Goal: Transaction & Acquisition: Purchase product/service

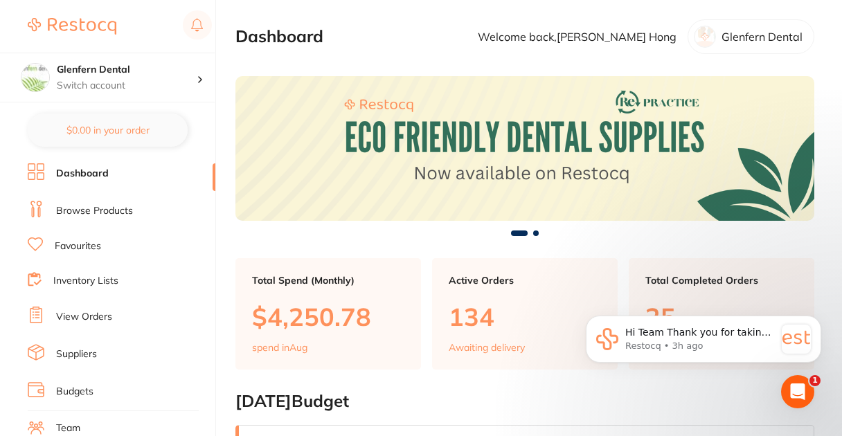
scroll to position [194, 0]
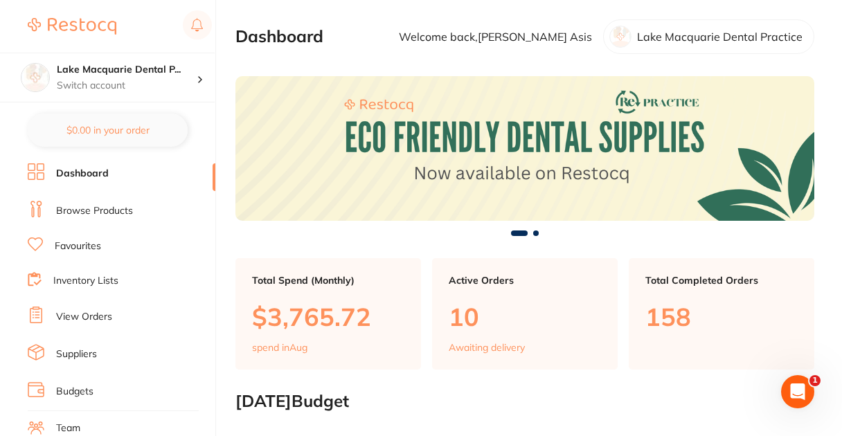
click at [114, 217] on li "Browse Products" at bounding box center [122, 211] width 188 height 21
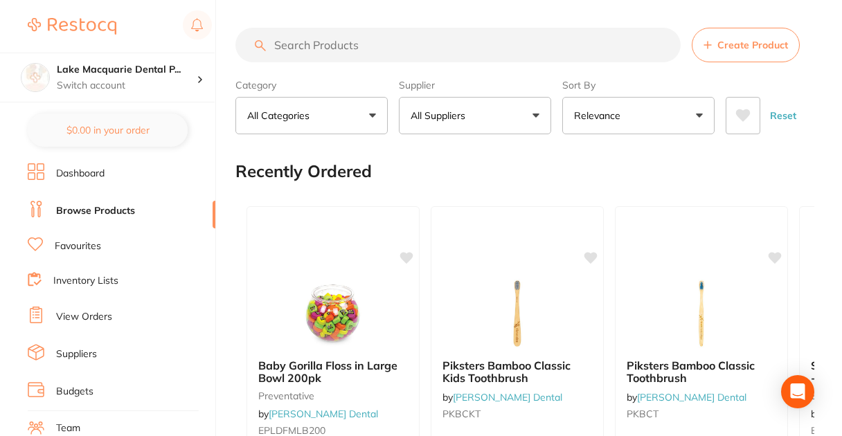
click at [301, 57] on input "search" at bounding box center [457, 45] width 445 height 35
paste input "IDS123L"
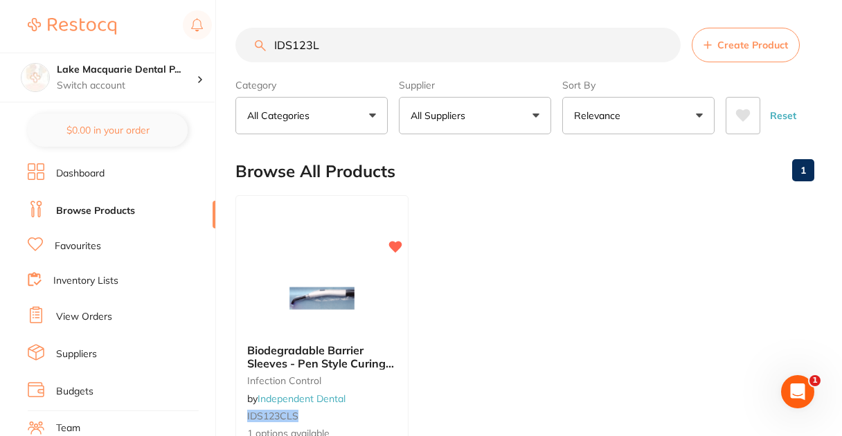
type input "IDS123L"
click at [434, 305] on ul "Biodegradable Barrier Sleeves - Pen Style Curing Sleeve (123) ** BUY 5 GET 1 FR…" at bounding box center [524, 394] width 579 height 398
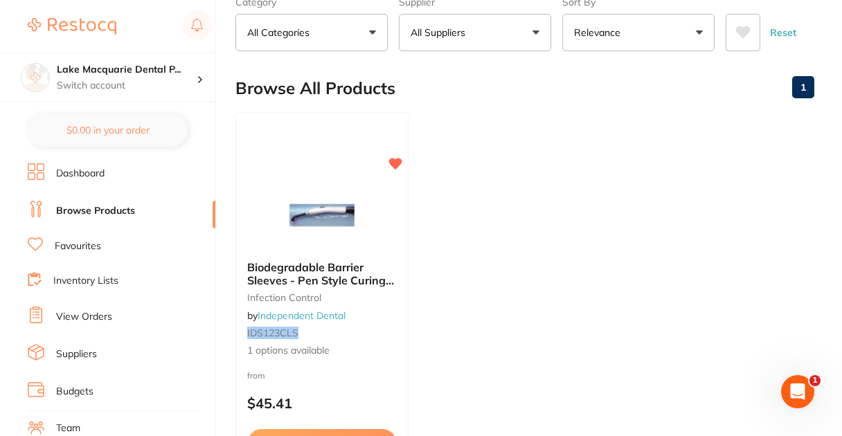
scroll to position [111, 0]
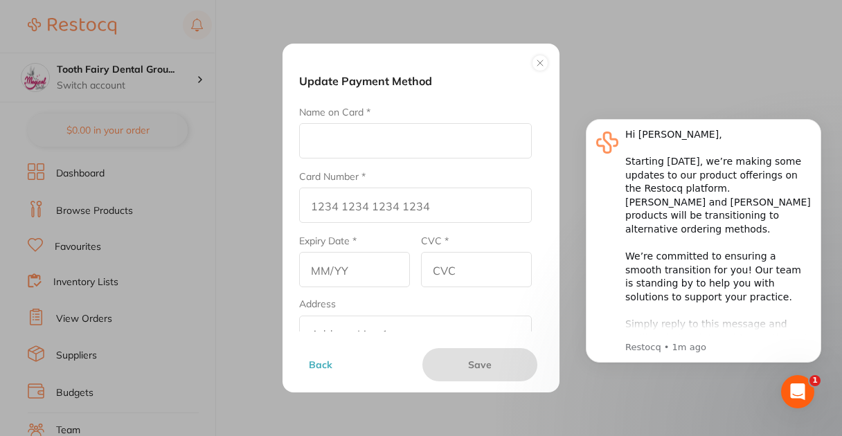
scroll to position [205, 0]
